Goal: Task Accomplishment & Management: Use online tool/utility

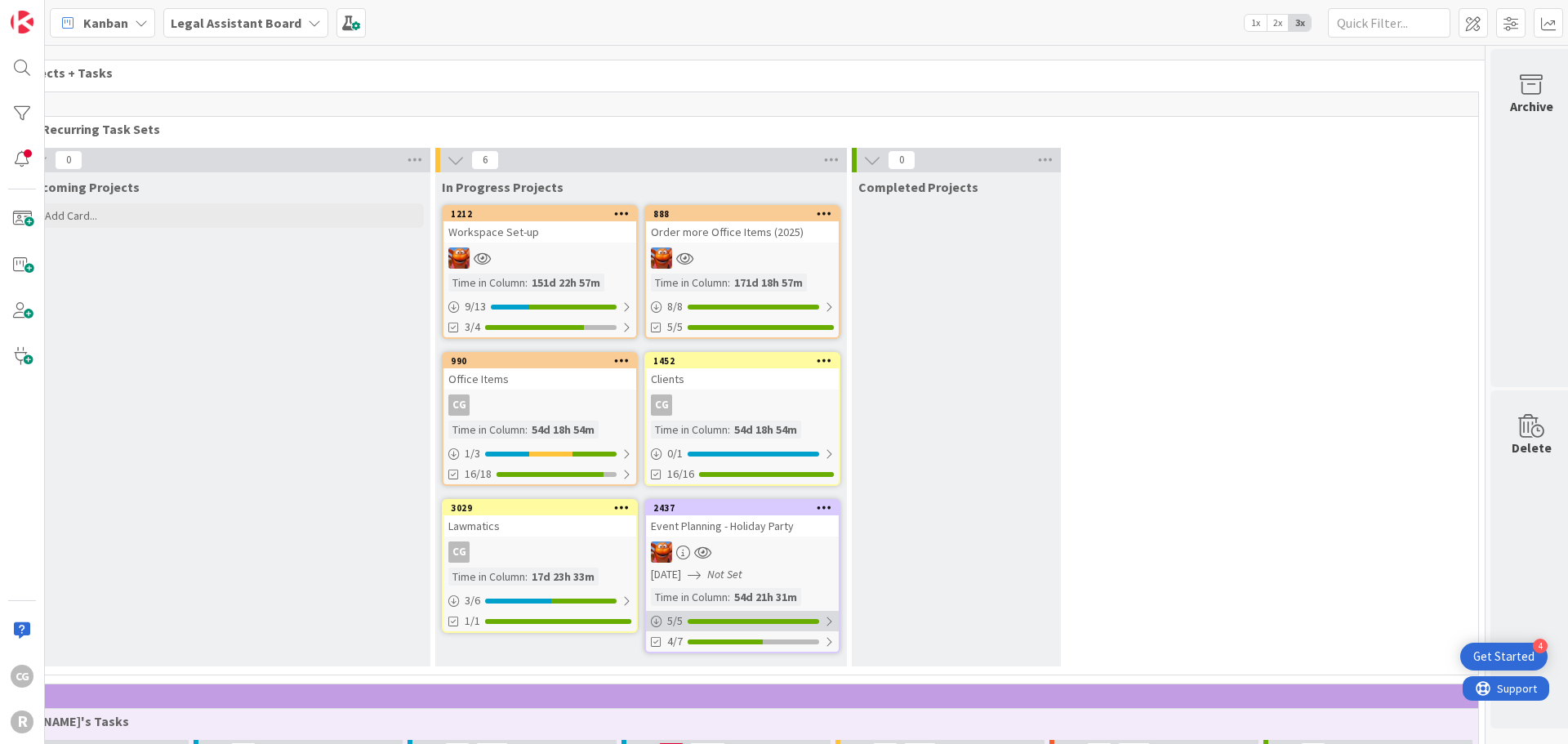
scroll to position [0, 85]
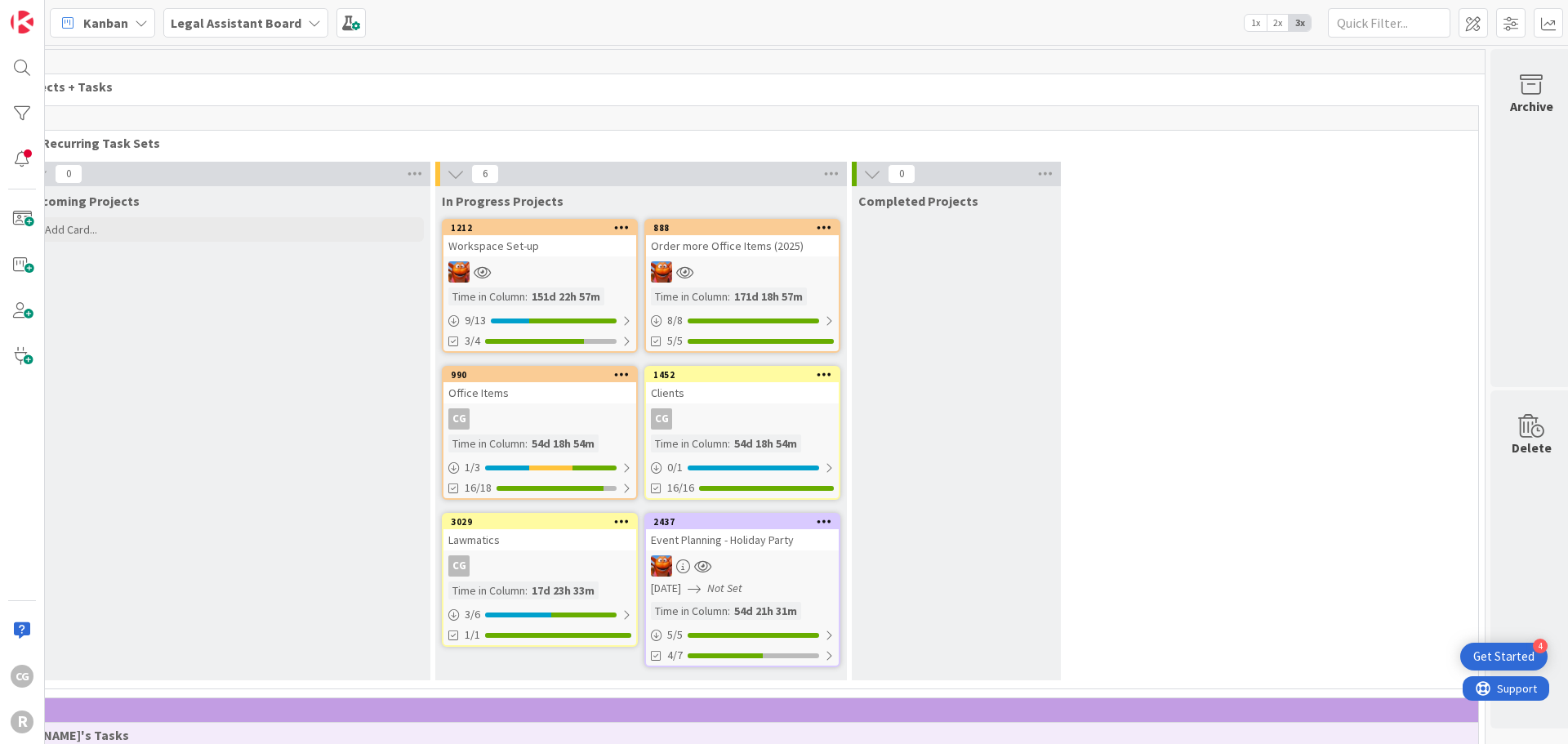
click at [759, 562] on div at bounding box center [742, 566] width 193 height 21
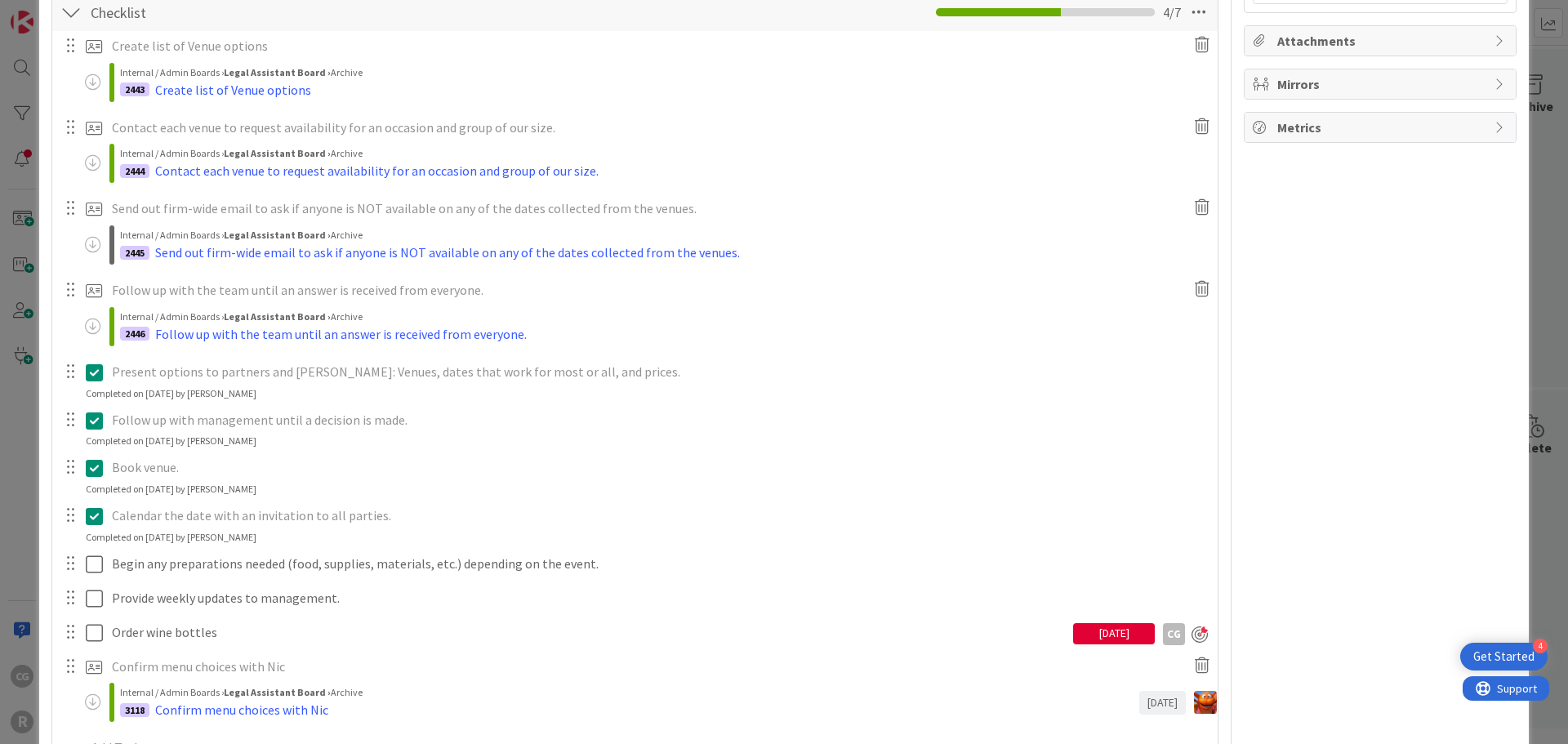
scroll to position [409, 0]
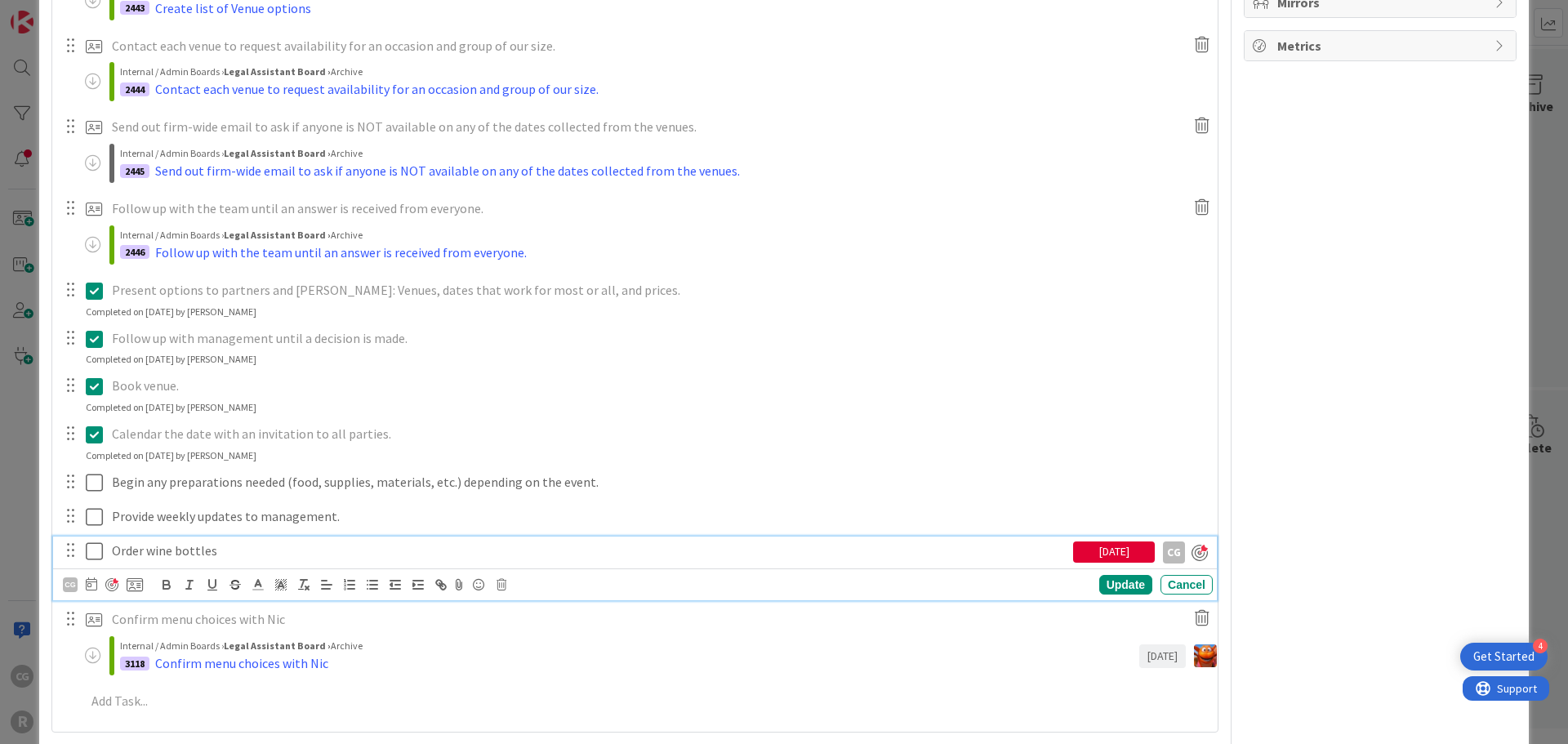
click at [91, 550] on icon at bounding box center [94, 551] width 17 height 19
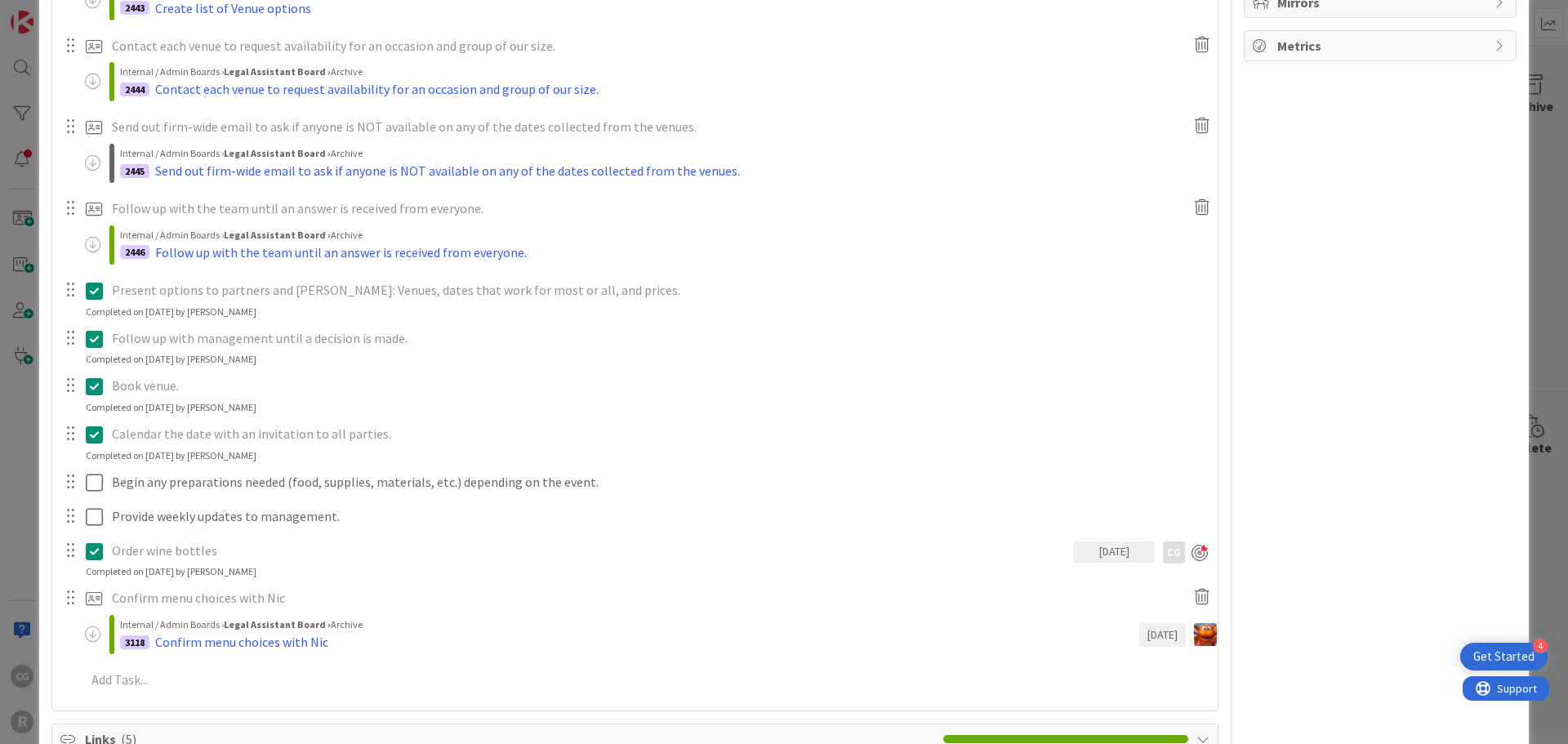
scroll to position [417, 0]
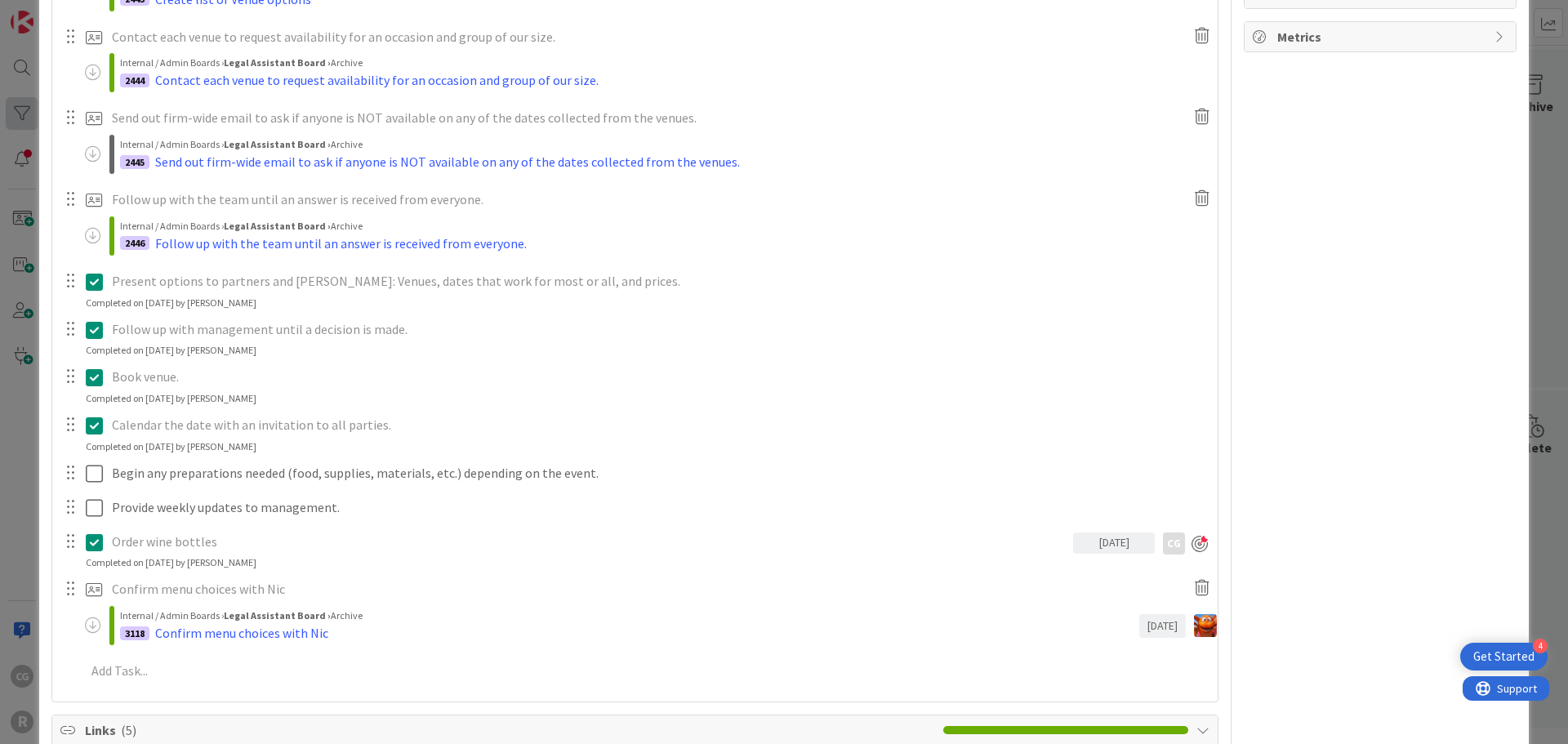
click at [24, 127] on div "ID 2437 Legal Assistant Board In Progress Projects Title 30 / 128 Event Plannin…" at bounding box center [784, 372] width 1568 height 744
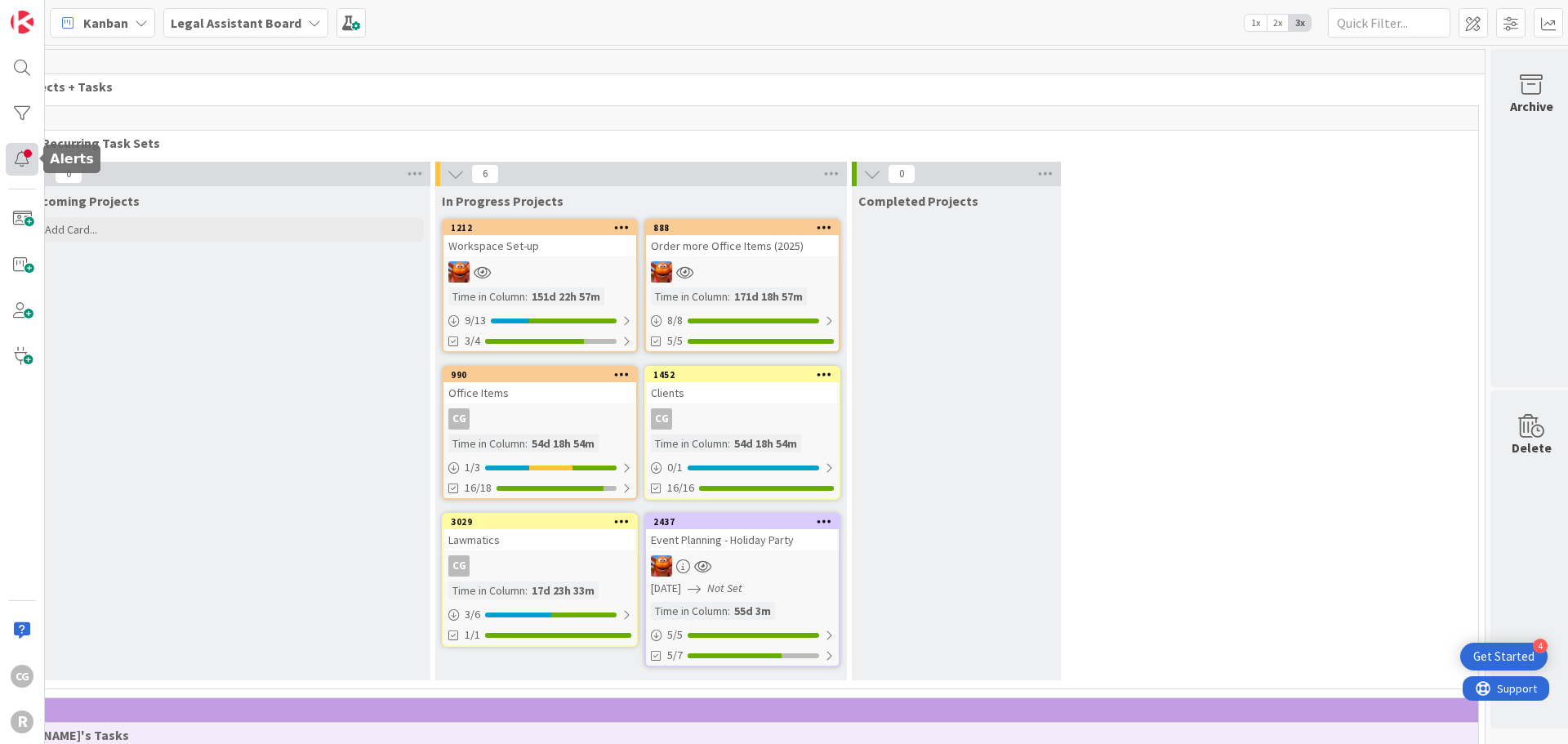
click at [32, 147] on div at bounding box center [22, 160] width 33 height 33
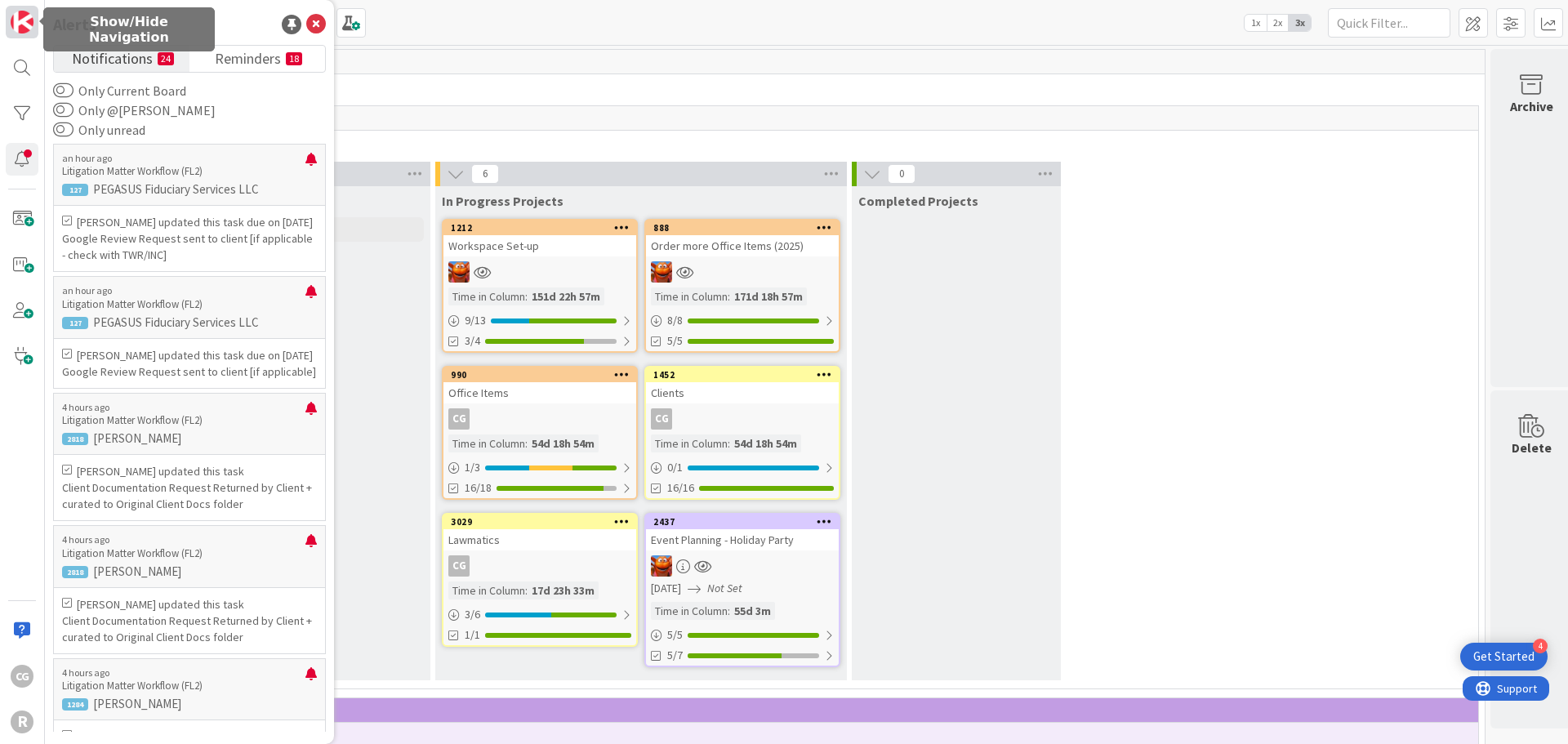
click at [20, 30] on img at bounding box center [22, 22] width 23 height 23
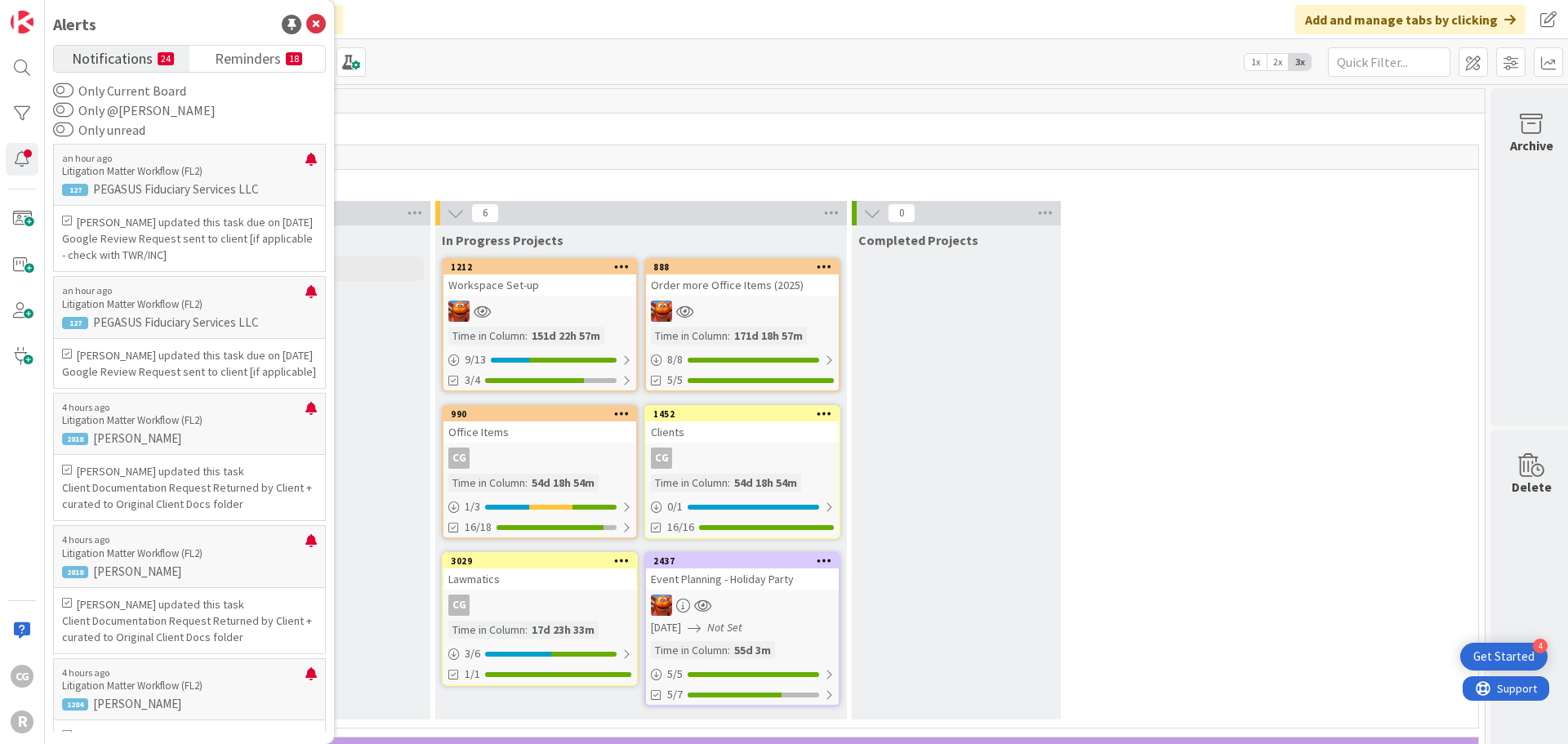
click at [500, 112] on div "30" at bounding box center [725, 101] width 1517 height 24
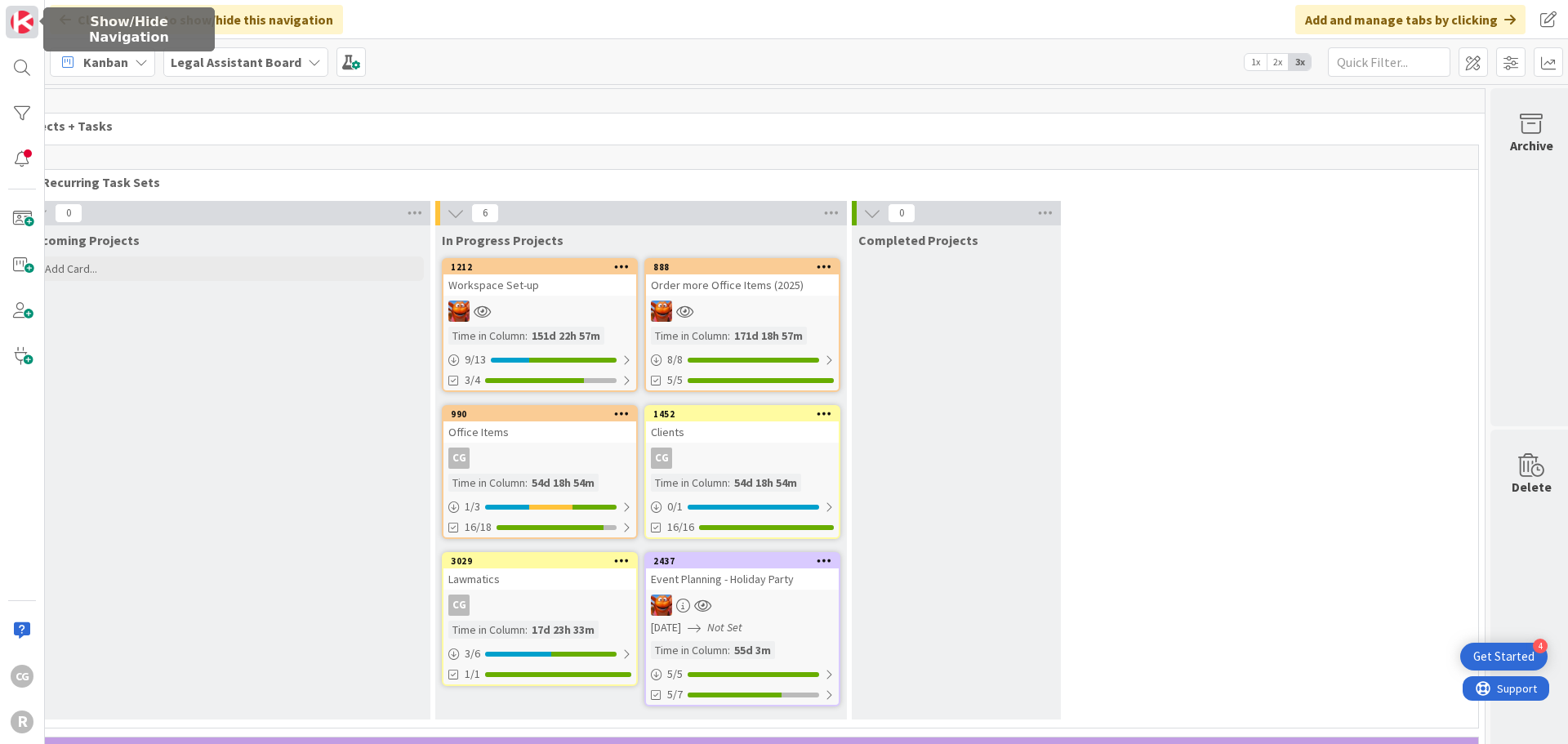
click at [27, 27] on img at bounding box center [22, 22] width 23 height 23
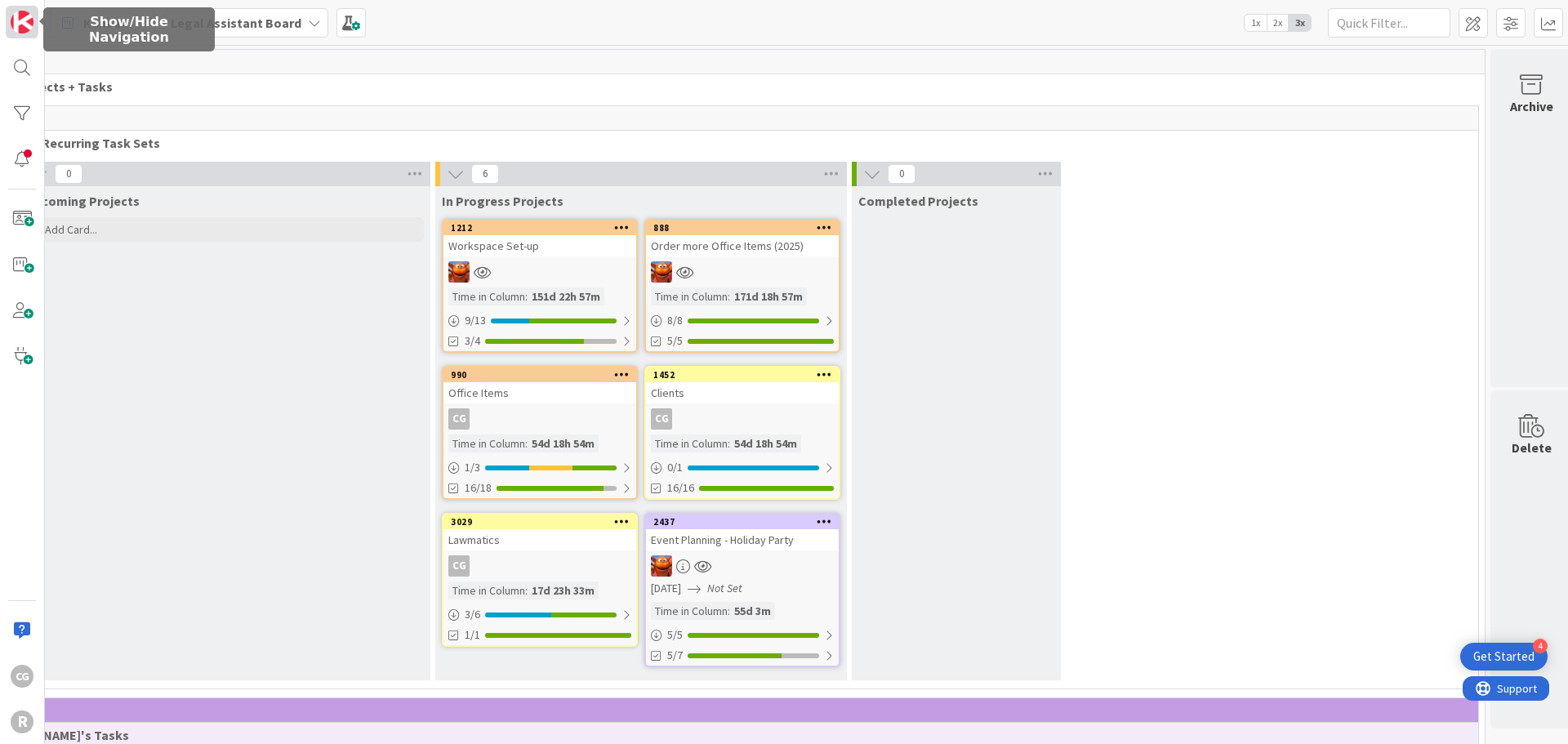
click at [27, 27] on img at bounding box center [22, 22] width 23 height 23
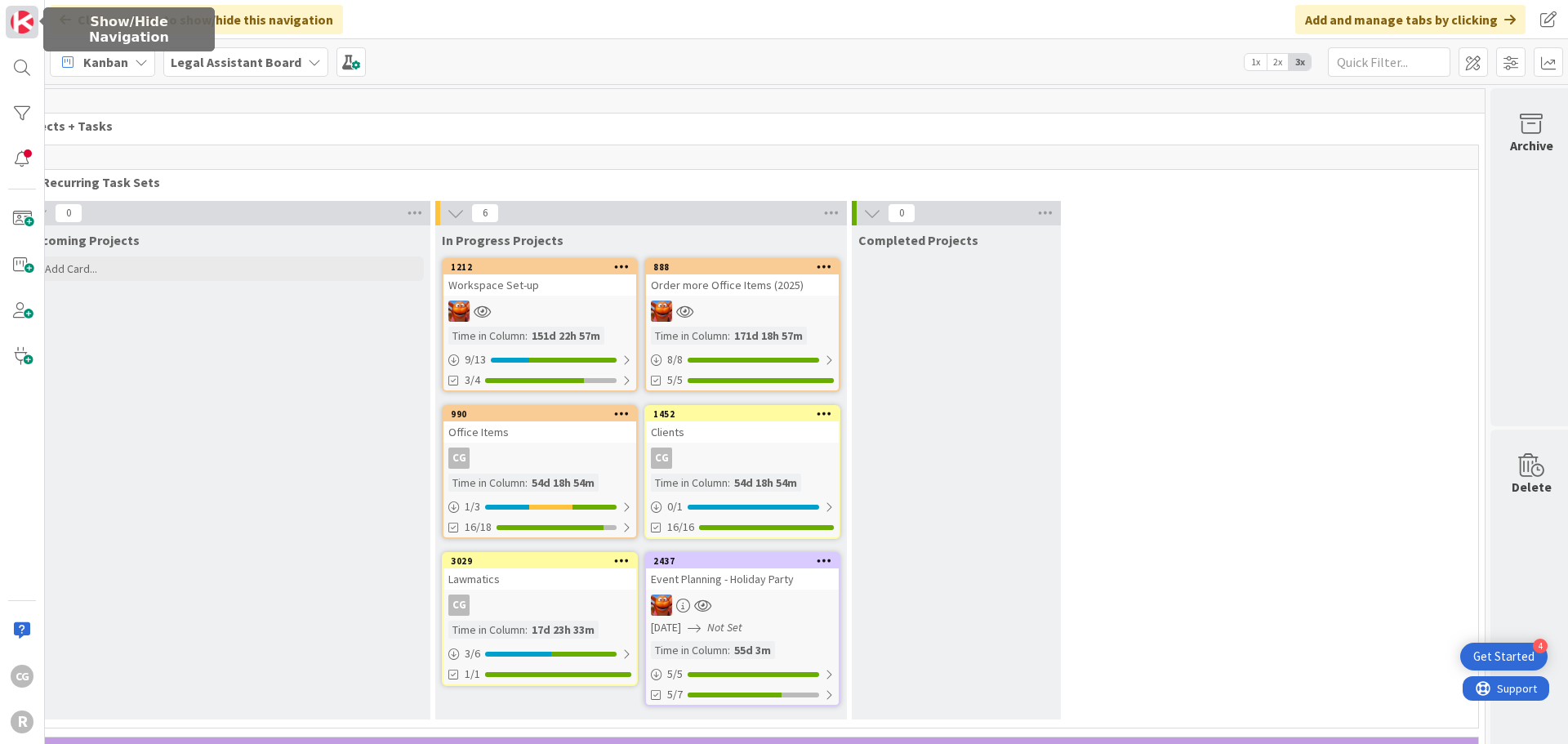
click at [27, 27] on img at bounding box center [22, 22] width 23 height 23
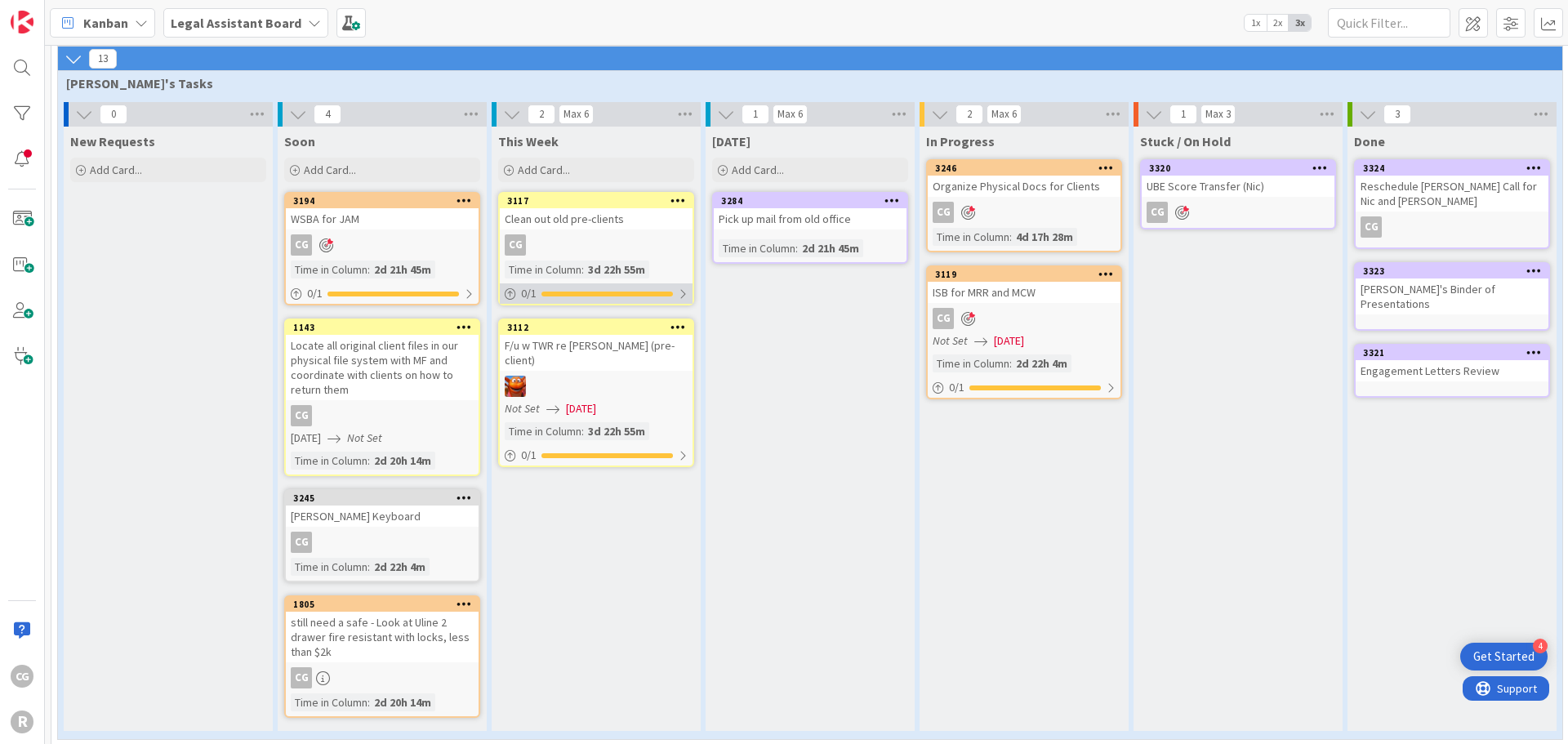
scroll to position [1837, 0]
